Goal: Information Seeking & Learning: Find specific fact

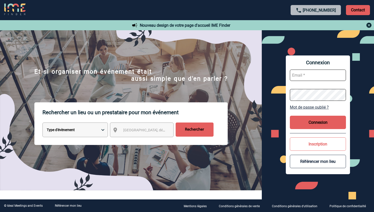
type input "vkalb@ime-groupe.com"
click at [318, 124] on button "Connexion" at bounding box center [318, 122] width 56 height 13
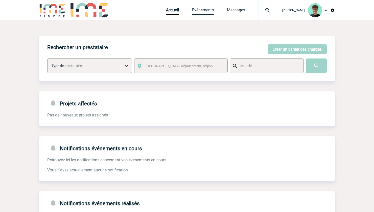
click at [211, 9] on link "Evénements" at bounding box center [203, 11] width 22 height 7
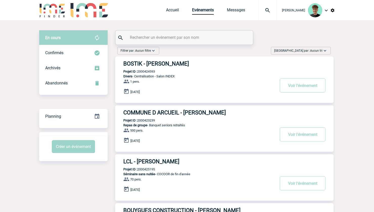
click at [149, 71] on p "Projet ID : 2000424593" at bounding box center [135, 72] width 40 height 4
copy p "2000424593"
click at [152, 120] on p "Projet ID : 2000423239" at bounding box center [135, 121] width 40 height 4
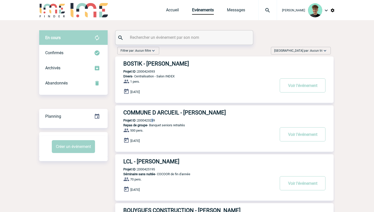
click at [151, 122] on p "Projet ID : 2000423239" at bounding box center [135, 121] width 40 height 4
click at [145, 169] on p "Projet ID : 2000425195" at bounding box center [135, 170] width 40 height 4
copy p "2000425195"
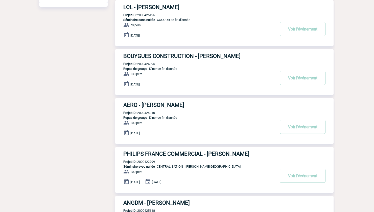
scroll to position [168, 0]
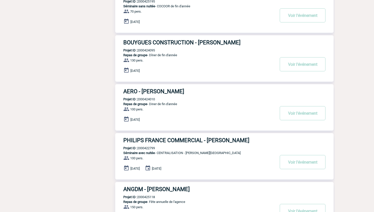
drag, startPoint x: 148, startPoint y: 45, endPoint x: 147, endPoint y: 49, distance: 3.4
click at [148, 46] on h3 "BOUYGUES CONSTRUCTION - Karine SAVEGNAGO" at bounding box center [198, 42] width 151 height 6
click at [147, 50] on p "Projet ID : 2000424095" at bounding box center [135, 50] width 40 height 4
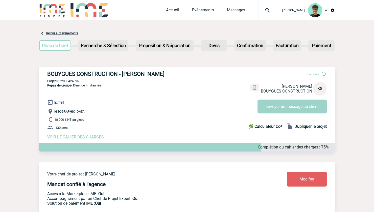
click at [48, 33] on link "Retour aux événements" at bounding box center [62, 34] width 32 height 4
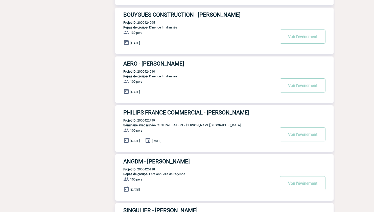
scroll to position [196, 0]
click at [148, 23] on p "Projet ID : 2000424095" at bounding box center [135, 22] width 40 height 4
copy p "2000424095"
click at [148, 71] on p "Projet ID : 2000424010" at bounding box center [135, 71] width 40 height 4
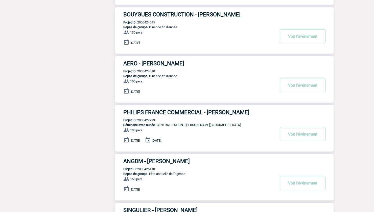
click at [148, 70] on p "Projet ID : 2000424010" at bounding box center [135, 71] width 40 height 4
copy p "2000424010"
click at [145, 121] on p "Projet ID : 2000422799" at bounding box center [135, 120] width 40 height 4
copy p "2000422799"
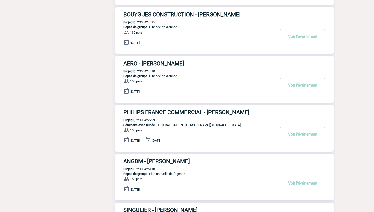
click at [145, 169] on p "Projet ID : 2000425118" at bounding box center [135, 169] width 40 height 4
copy p "2000425118"
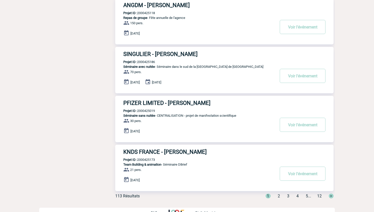
scroll to position [363, 0]
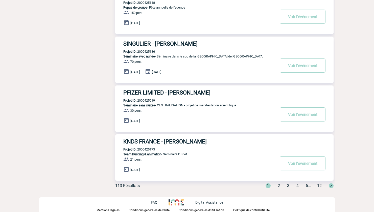
click at [146, 52] on p "Projet ID : 2000425186" at bounding box center [135, 52] width 40 height 4
copy p "2000425186"
click at [148, 100] on p "Projet ID : 2000425019" at bounding box center [135, 101] width 40 height 4
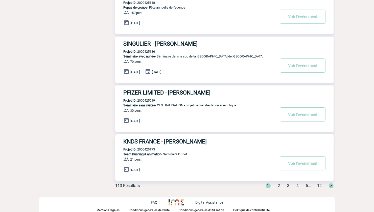
copy p "2000425019"
click at [146, 150] on p "Projet ID : 2000425173" at bounding box center [135, 150] width 40 height 4
click at [147, 150] on p "Projet ID : 2000425173" at bounding box center [135, 150] width 40 height 4
copy p "2000425173"
click at [279, 184] on div "1 2 3 4 5 ... 12 >" at bounding box center [296, 186] width 74 height 5
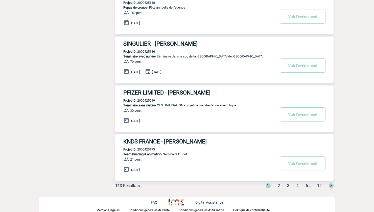
click at [277, 186] on div "1 2 3 4 5 ... 12 >" at bounding box center [296, 186] width 74 height 5
click at [277, 186] on span "2" at bounding box center [278, 186] width 2 height 5
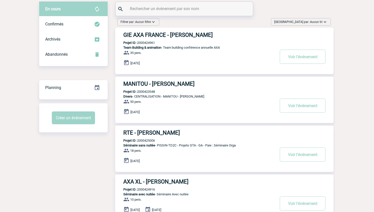
scroll to position [0, 0]
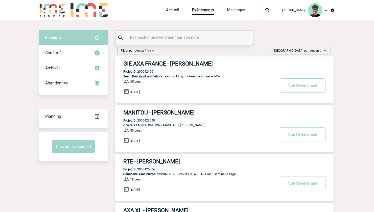
click at [143, 71] on p "Projet ID : 2000424961" at bounding box center [135, 72] width 40 height 4
copy p "2000424961"
click at [148, 122] on p "Projet ID : 2000423548" at bounding box center [135, 121] width 40 height 4
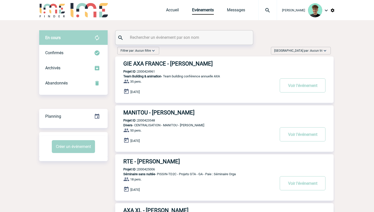
copy p "2000423548"
click at [153, 169] on p "Projet ID : 2000425006" at bounding box center [135, 170] width 40 height 4
copy p "2000425006"
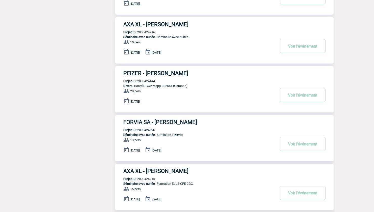
scroll to position [196, 0]
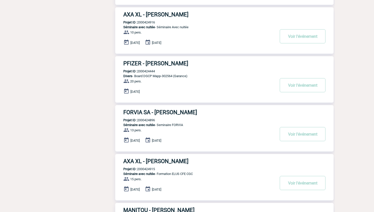
click at [147, 22] on p "Projet ID : 2000424916" at bounding box center [135, 22] width 40 height 4
click at [152, 71] on p "Projet ID : 2000424444" at bounding box center [135, 71] width 40 height 4
click at [147, 119] on p "Projet ID : 2000424896" at bounding box center [135, 120] width 40 height 4
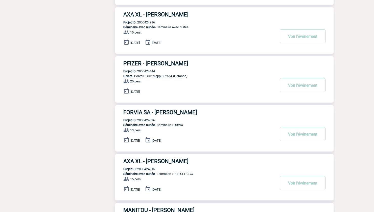
click at [147, 120] on p "Projet ID : 2000424896" at bounding box center [135, 120] width 40 height 4
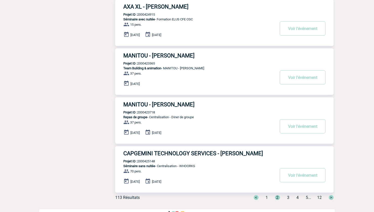
scroll to position [363, 0]
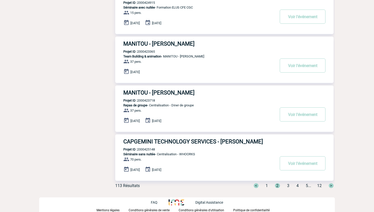
click at [151, 51] on p "Projet ID : 2000423365" at bounding box center [135, 52] width 40 height 4
click at [147, 100] on p "Projet ID : 2000423718" at bounding box center [135, 101] width 40 height 4
click at [149, 150] on p "Projet ID : 2000425148" at bounding box center [135, 150] width 40 height 4
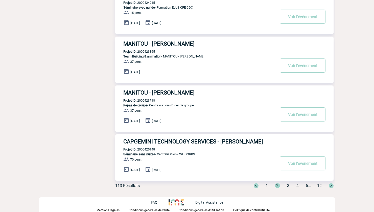
click at [149, 150] on p "Projet ID : 2000425148" at bounding box center [135, 150] width 40 height 4
click at [287, 186] on span "3" at bounding box center [288, 186] width 2 height 5
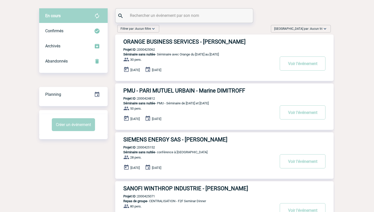
scroll to position [0, 0]
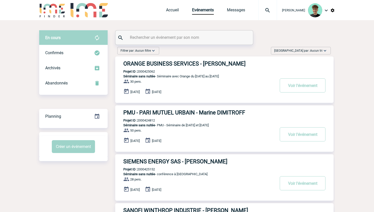
click at [149, 72] on p "Projet ID : 2000425062" at bounding box center [135, 72] width 40 height 4
click at [153, 122] on p "Projet ID : 2000424812" at bounding box center [135, 121] width 40 height 4
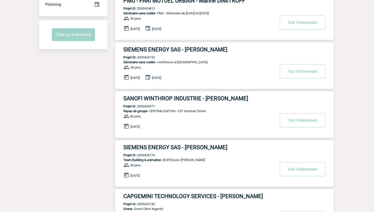
scroll to position [140, 0]
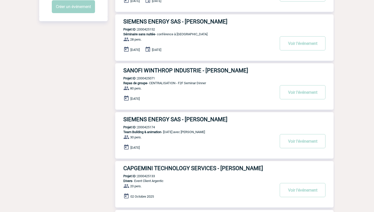
click at [144, 31] on p "Projet ID : 2000425152" at bounding box center [135, 30] width 40 height 4
click at [145, 31] on p "Projet ID : 2000425152" at bounding box center [135, 30] width 40 height 4
click at [146, 77] on p "Projet ID : 2000425071" at bounding box center [135, 78] width 40 height 4
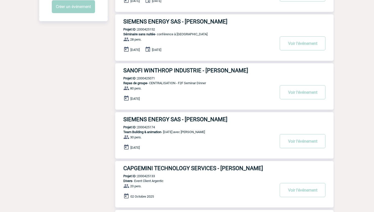
click at [142, 128] on p "Projet ID : 2000425174" at bounding box center [135, 127] width 40 height 4
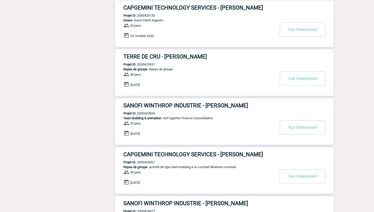
scroll to position [308, 0]
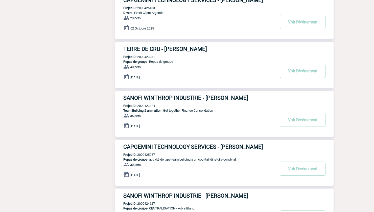
click at [149, 12] on div "CAPGEMINI TECHNOLOGY SERVICES - Marie Claude HESNARD Projet ID : 2000425133 Div…" at bounding box center [224, 16] width 218 height 46
click at [148, 10] on p "Projet ID : 2000425133" at bounding box center [135, 8] width 40 height 4
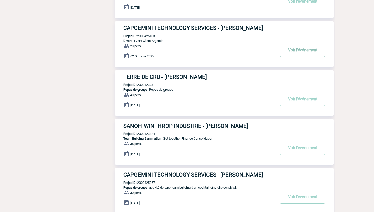
click at [284, 53] on button "Voir l'événement" at bounding box center [302, 50] width 46 height 14
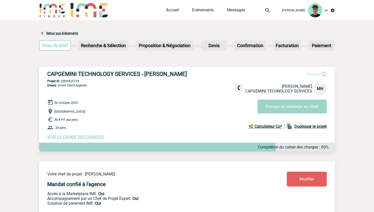
drag, startPoint x: 40, startPoint y: 72, endPoint x: 81, endPoint y: 82, distance: 42.4
click at [81, 82] on div "CAPGEMINI TECHNOLOGY SERVICES - [PERSON_NAME] En cours [PERSON_NAME] CAPGEMINI …" at bounding box center [186, 105] width 295 height 77
copy h3 "CAPGEMINI TECHNOLOGY SERVICES - [PERSON_NAME]"
click at [75, 83] on p "Projet ID : 2000425133" at bounding box center [186, 81] width 295 height 4
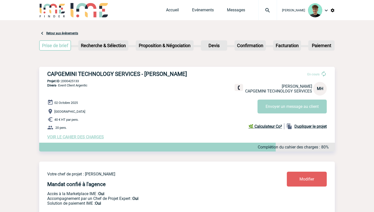
copy p "2000425133"
click at [83, 206] on p "Solution de paiement IME : Oui" at bounding box center [152, 203] width 210 height 5
